Goal: Find specific page/section: Find specific page/section

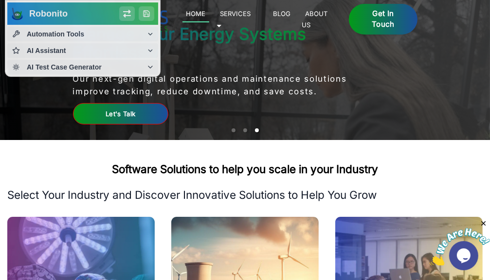
click at [73, 124] on link "Let's Talk" at bounding box center [121, 113] width 96 height 21
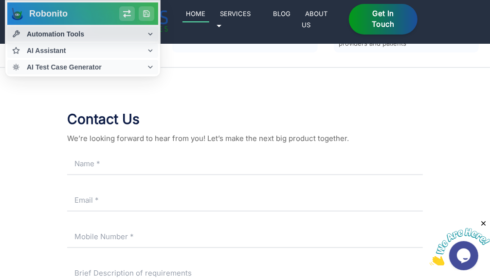
scroll to position [4285, 0]
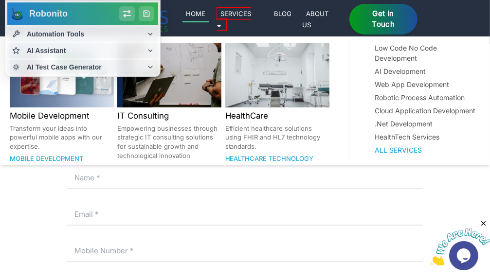
click at [252, 17] on link "Services 🞃" at bounding box center [234, 18] width 35 height 23
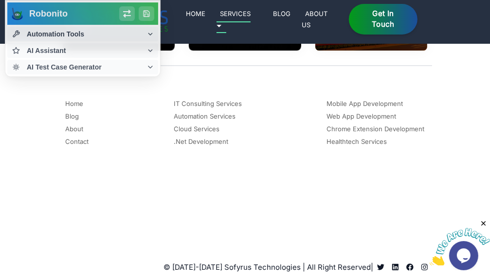
scroll to position [1850, 0]
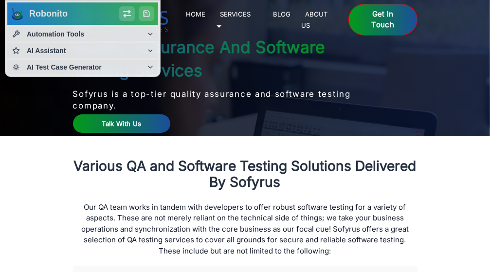
click at [415, 13] on div "Get in Touch" at bounding box center [383, 20] width 69 height 32
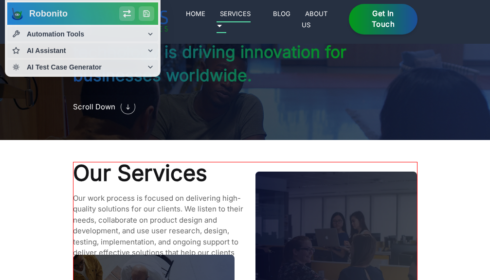
scroll to position [1358, 0]
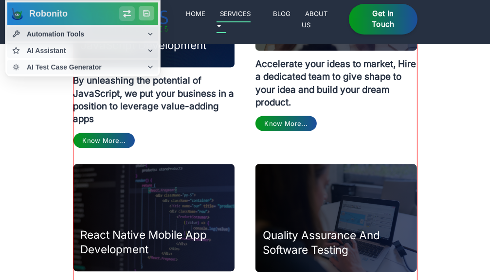
click at [145, 15] on polyline at bounding box center [146, 15] width 3 height 2
